Goal: Obtain resource: Obtain resource

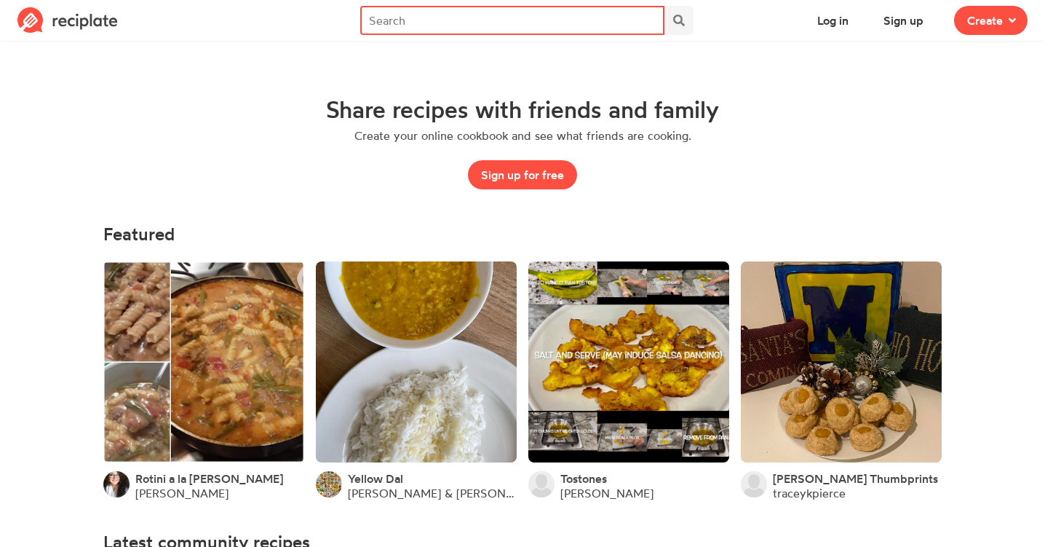
click at [557, 10] on input "text" at bounding box center [512, 20] width 305 height 29
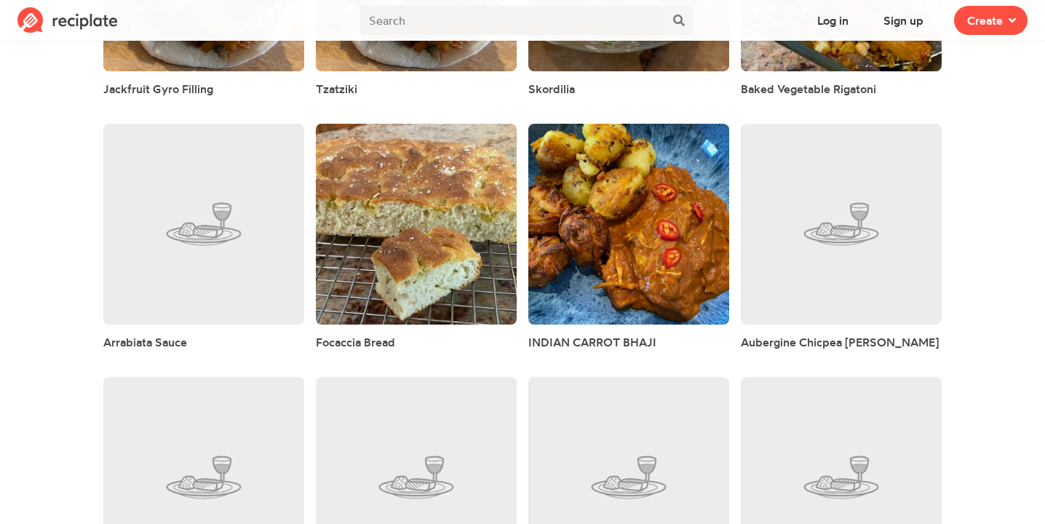
scroll to position [2845, 0]
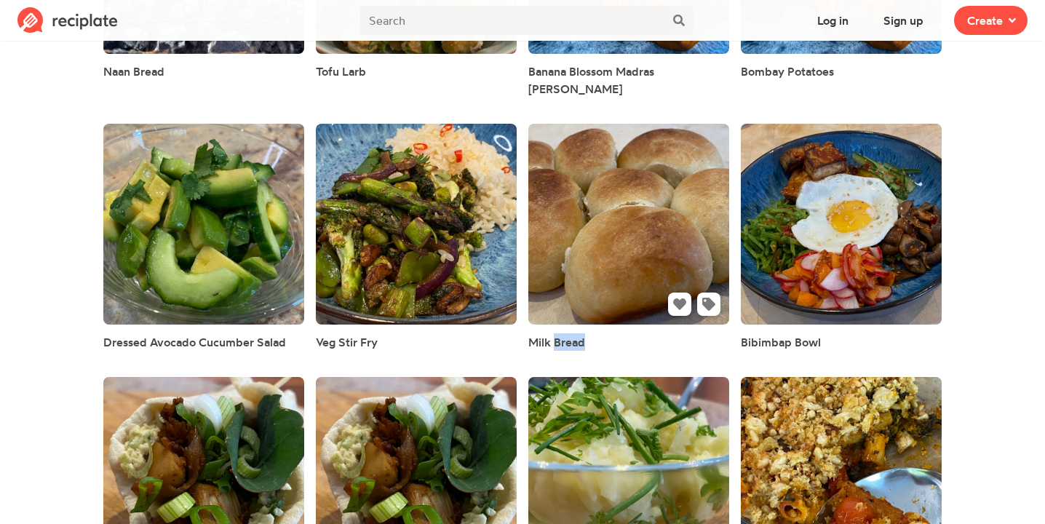
click at [600, 183] on link at bounding box center [628, 224] width 201 height 201
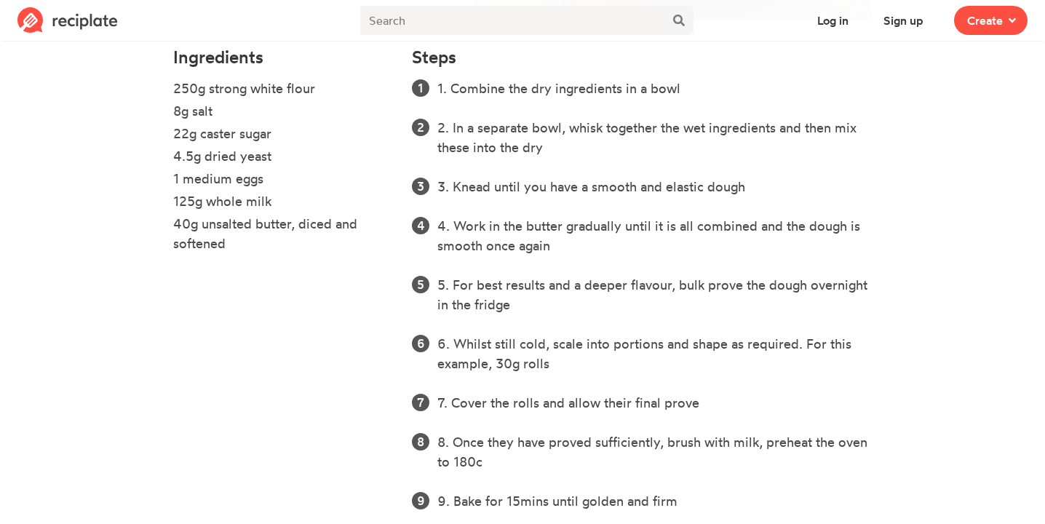
scroll to position [443, 0]
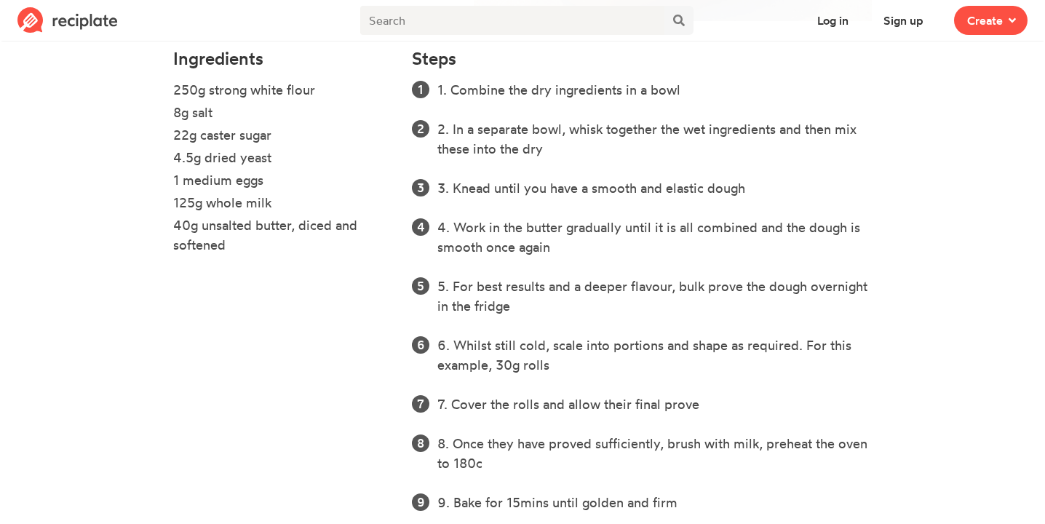
drag, startPoint x: 170, startPoint y: 87, endPoint x: 287, endPoint y: 246, distance: 197.2
click at [287, 246] on div "Ingredients 250g strong white flour 8g salt 22g caster sugar 4.5g dried yeast 1…" at bounding box center [283, 290] width 239 height 501
copy ul "250g strong white flour 8g salt 22g caster sugar 4.5g dried yeast 1 medium eggs…"
